Goal: Task Accomplishment & Management: Use online tool/utility

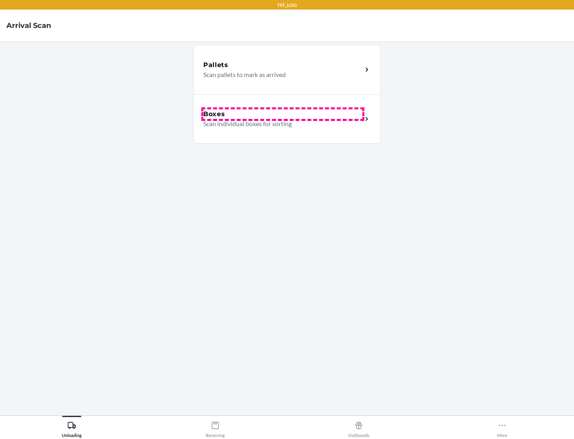
click at [283, 114] on div "Boxes" at bounding box center [282, 114] width 159 height 10
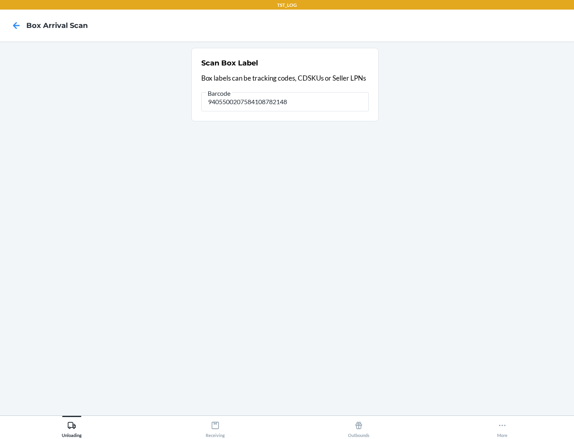
type input "9405500207584108782148"
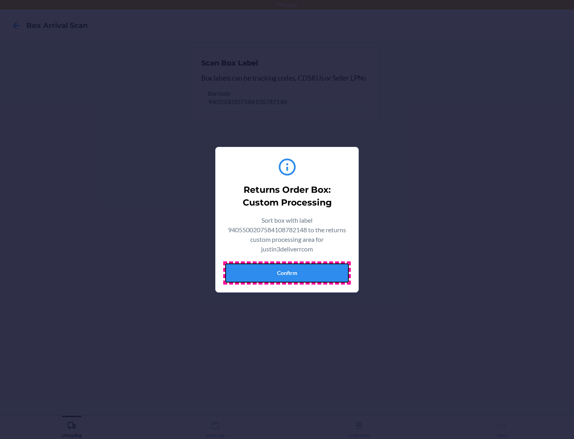
click at [287, 272] on button "Confirm" at bounding box center [287, 272] width 124 height 19
